Goal: Find specific page/section: Find specific page/section

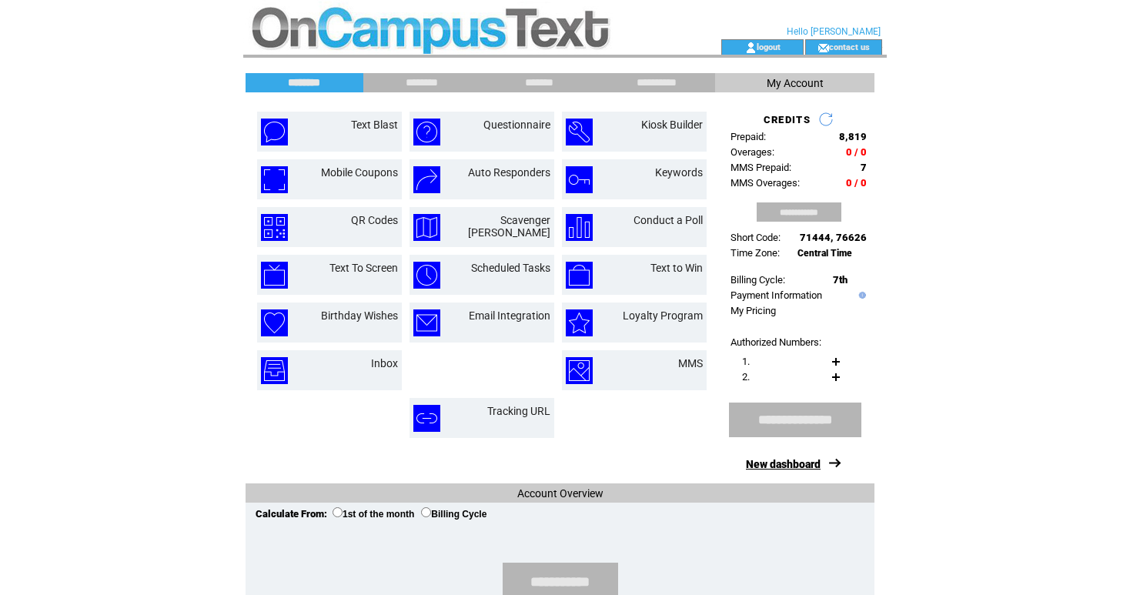
click at [790, 467] on link "New dashboard" at bounding box center [783, 464] width 75 height 12
